Goal: Navigation & Orientation: Go to known website

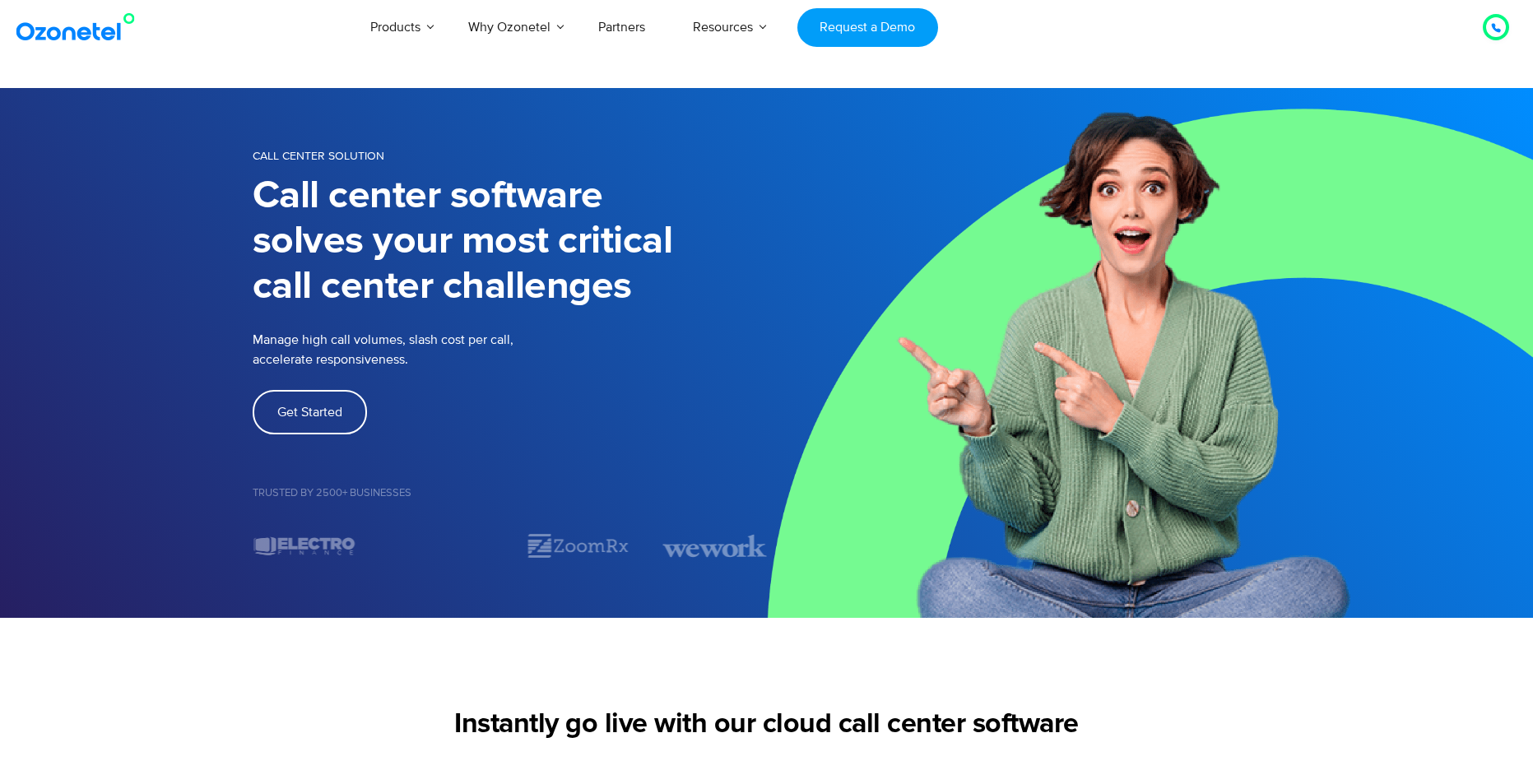
click at [73, 34] on img at bounding box center [79, 27] width 133 height 29
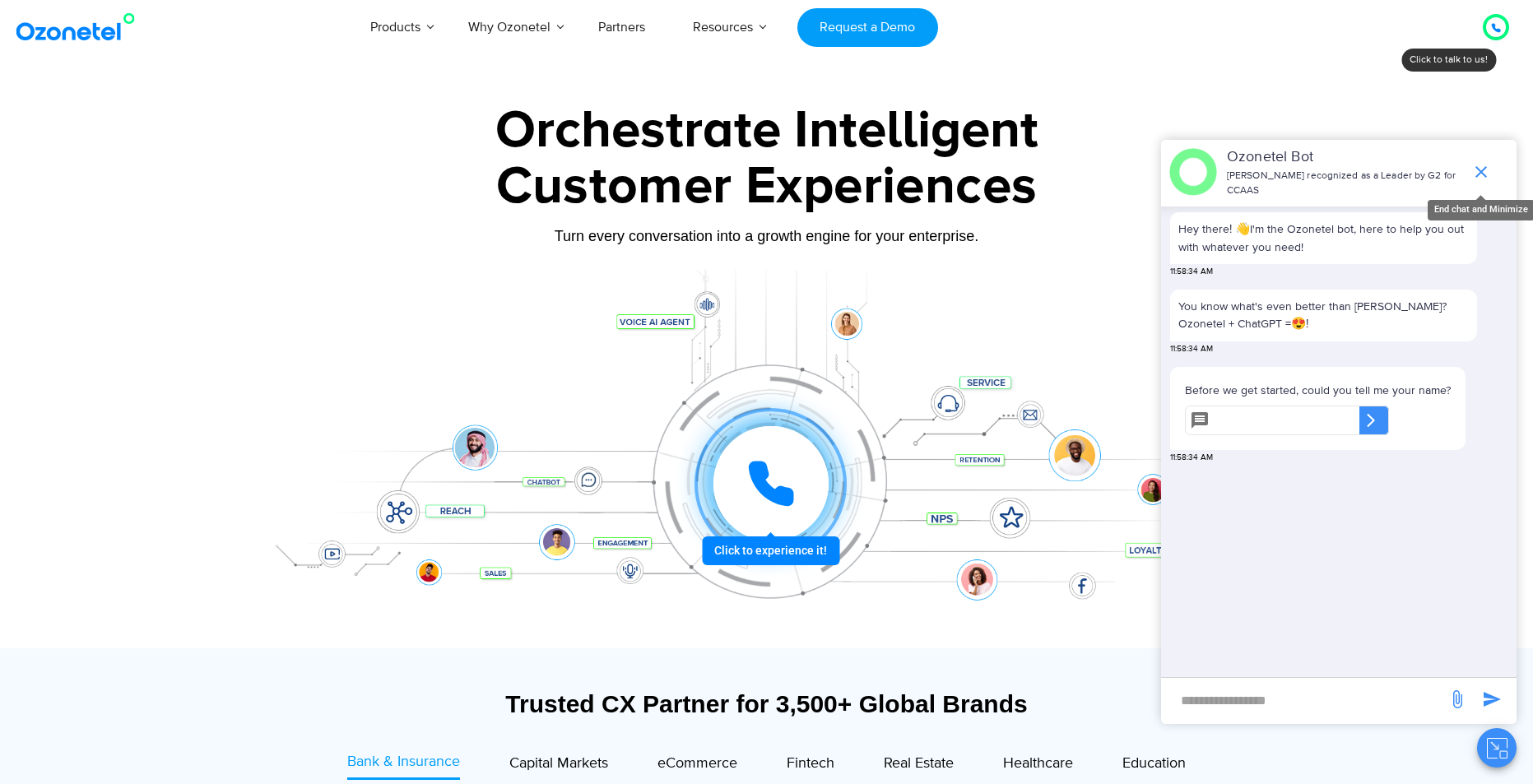
click at [1479, 166] on icon "end chat or minimize" at bounding box center [1480, 171] width 11 height 11
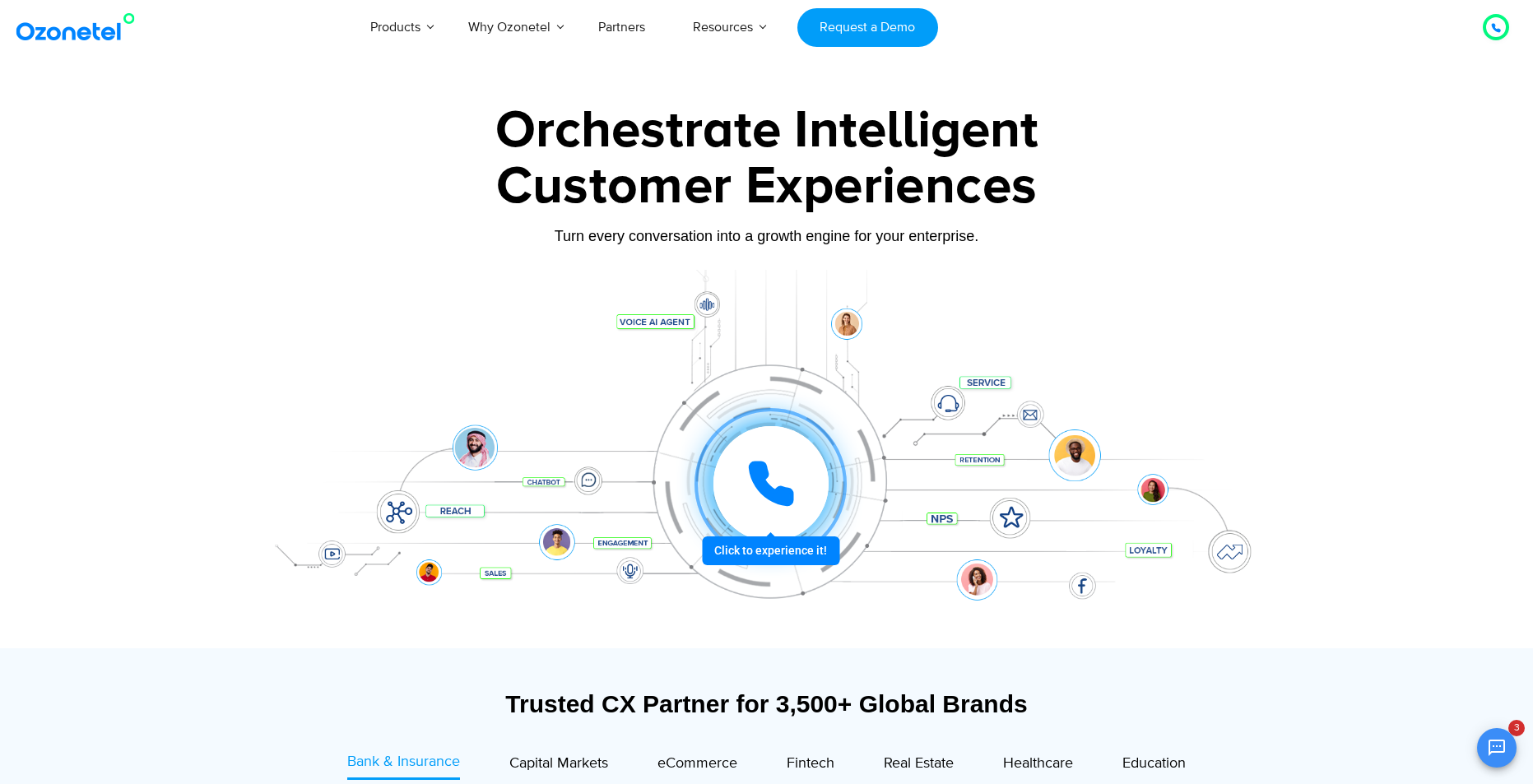
scroll to position [73, 0]
click at [783, 498] on icon at bounding box center [771, 484] width 42 height 42
